Goal: Transaction & Acquisition: Purchase product/service

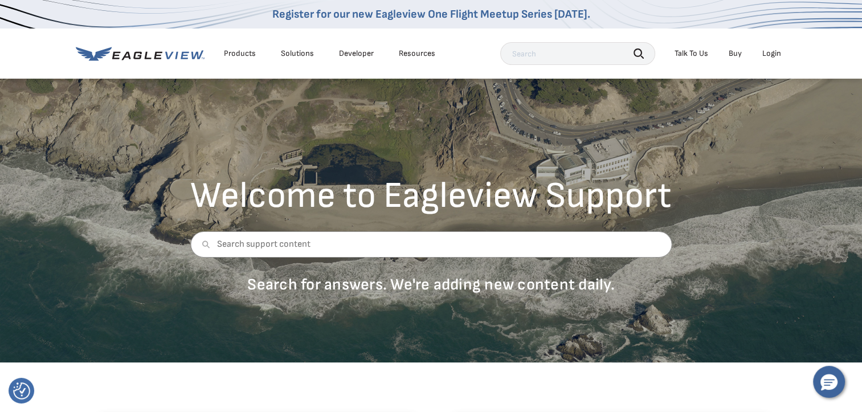
click at [772, 55] on div "Login" at bounding box center [771, 53] width 19 height 10
click at [772, 51] on div "Login" at bounding box center [771, 53] width 19 height 10
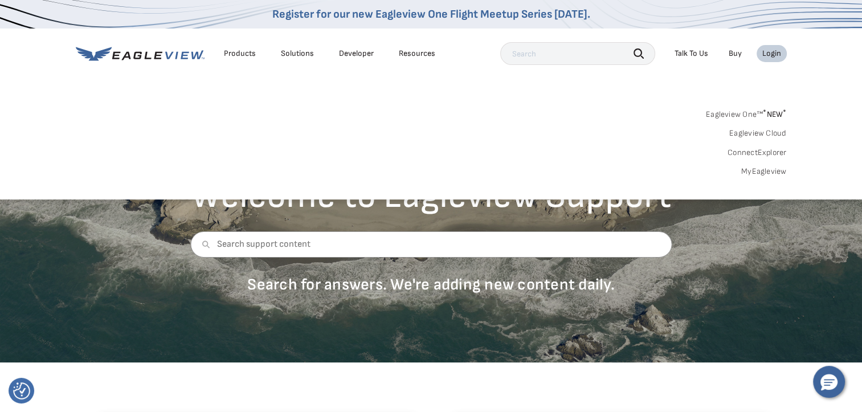
click at [759, 171] on link "MyEagleview" at bounding box center [764, 171] width 46 height 10
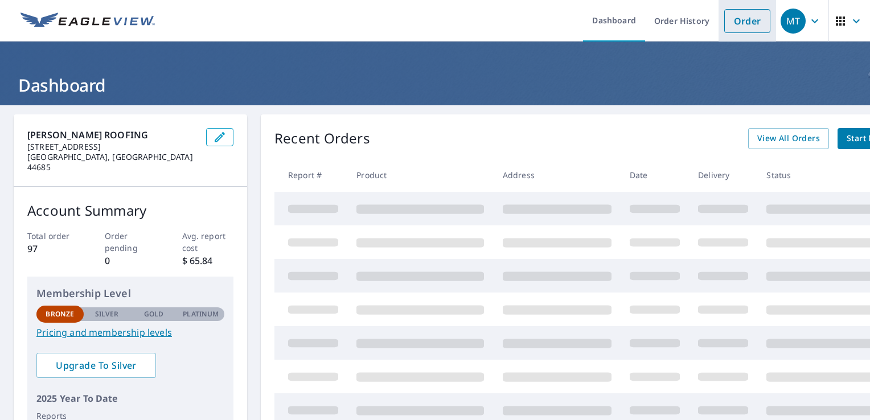
click at [745, 19] on link "Order" at bounding box center [748, 21] width 46 height 24
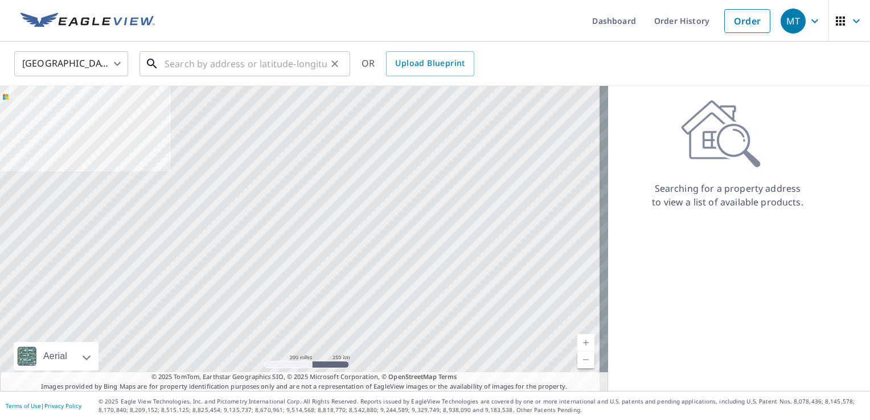
click at [177, 63] on input "text" at bounding box center [246, 64] width 162 height 32
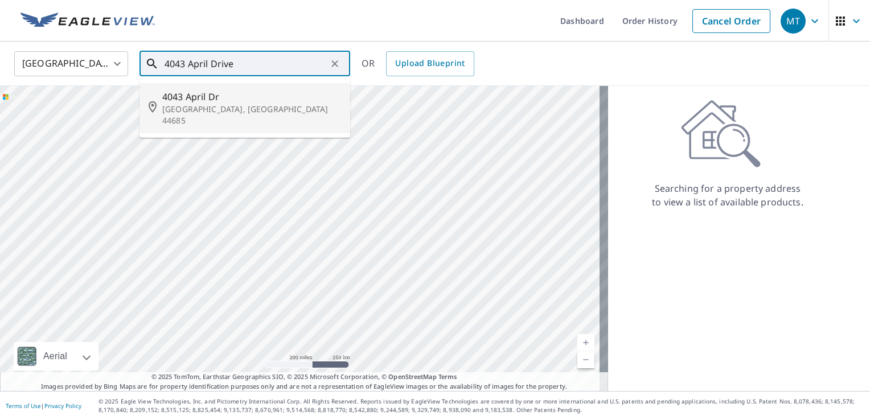
click at [238, 107] on p "[GEOGRAPHIC_DATA], [GEOGRAPHIC_DATA] 44685" at bounding box center [251, 115] width 179 height 23
type input "[STREET_ADDRESS][PERSON_NAME]"
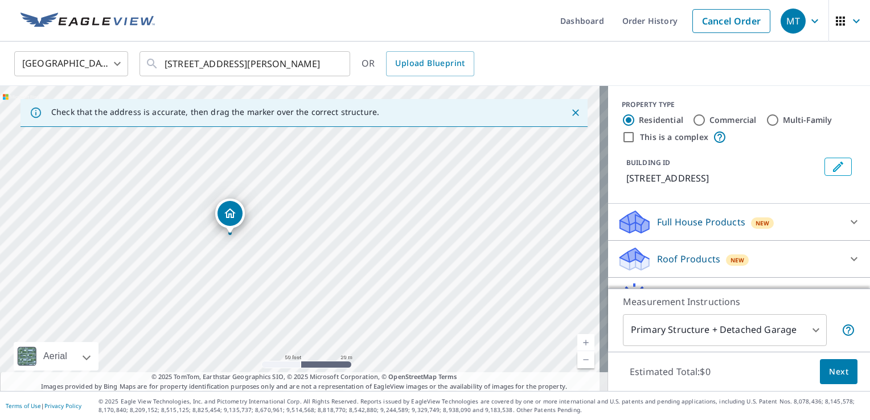
drag, startPoint x: 279, startPoint y: 220, endPoint x: 289, endPoint y: 295, distance: 76.0
click at [289, 295] on div "[STREET_ADDRESS][PERSON_NAME]" at bounding box center [304, 238] width 608 height 305
drag, startPoint x: 387, startPoint y: 243, endPoint x: 407, endPoint y: 167, distance: 77.7
click at [407, 167] on div "[STREET_ADDRESS][PERSON_NAME]" at bounding box center [304, 238] width 608 height 305
drag, startPoint x: 252, startPoint y: 244, endPoint x: 269, endPoint y: 315, distance: 73.2
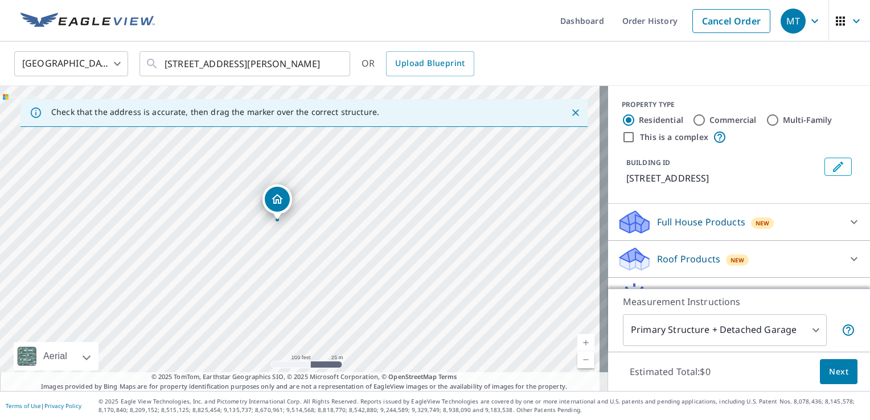
click at [268, 316] on div "[STREET_ADDRESS][PERSON_NAME]" at bounding box center [304, 238] width 608 height 305
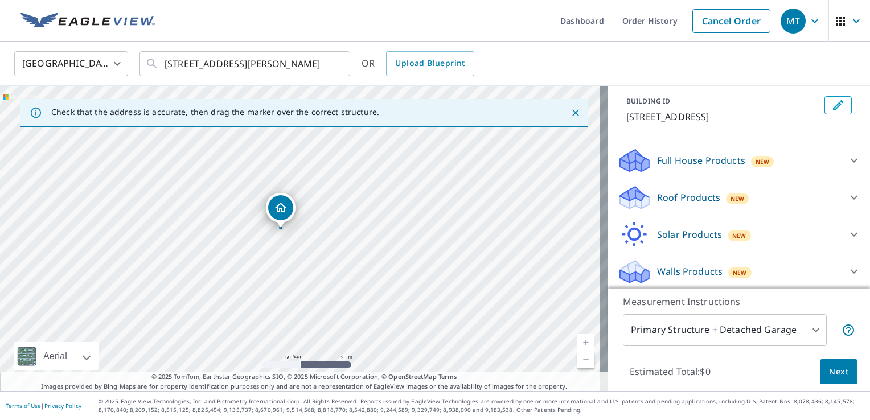
scroll to position [62, 0]
click at [678, 192] on p "Roof Products" at bounding box center [688, 197] width 63 height 14
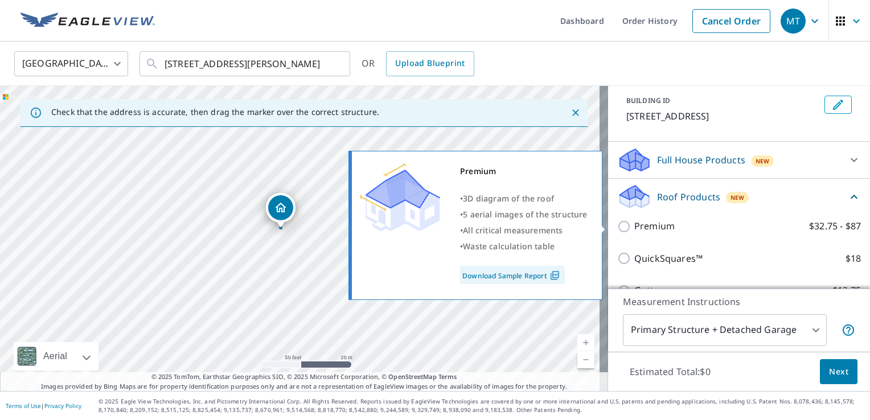
click at [618, 224] on input "Premium $32.75 - $87" at bounding box center [626, 227] width 17 height 14
checkbox input "true"
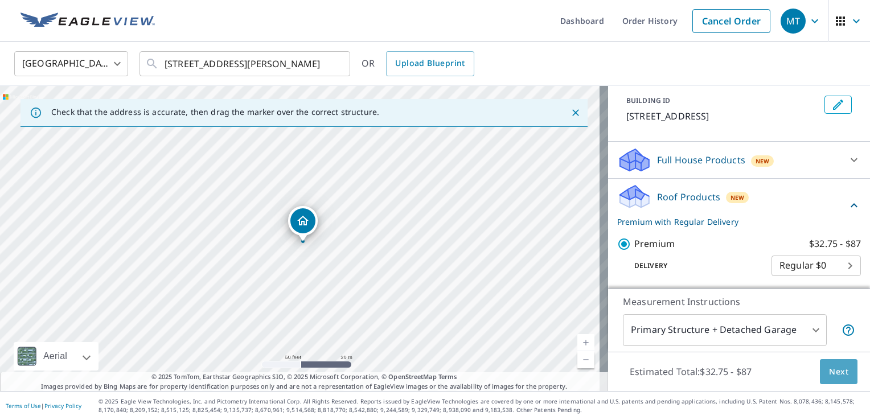
click at [834, 374] on span "Next" at bounding box center [838, 372] width 19 height 14
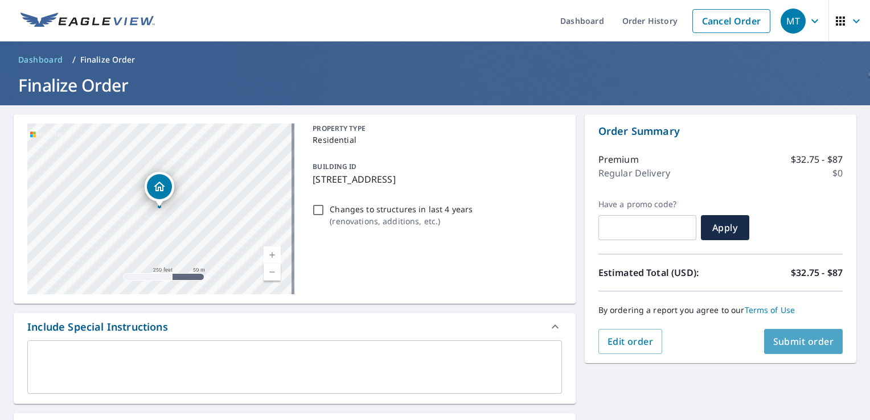
click at [784, 340] on span "Submit order" at bounding box center [804, 342] width 61 height 13
